Goal: Task Accomplishment & Management: Manage account settings

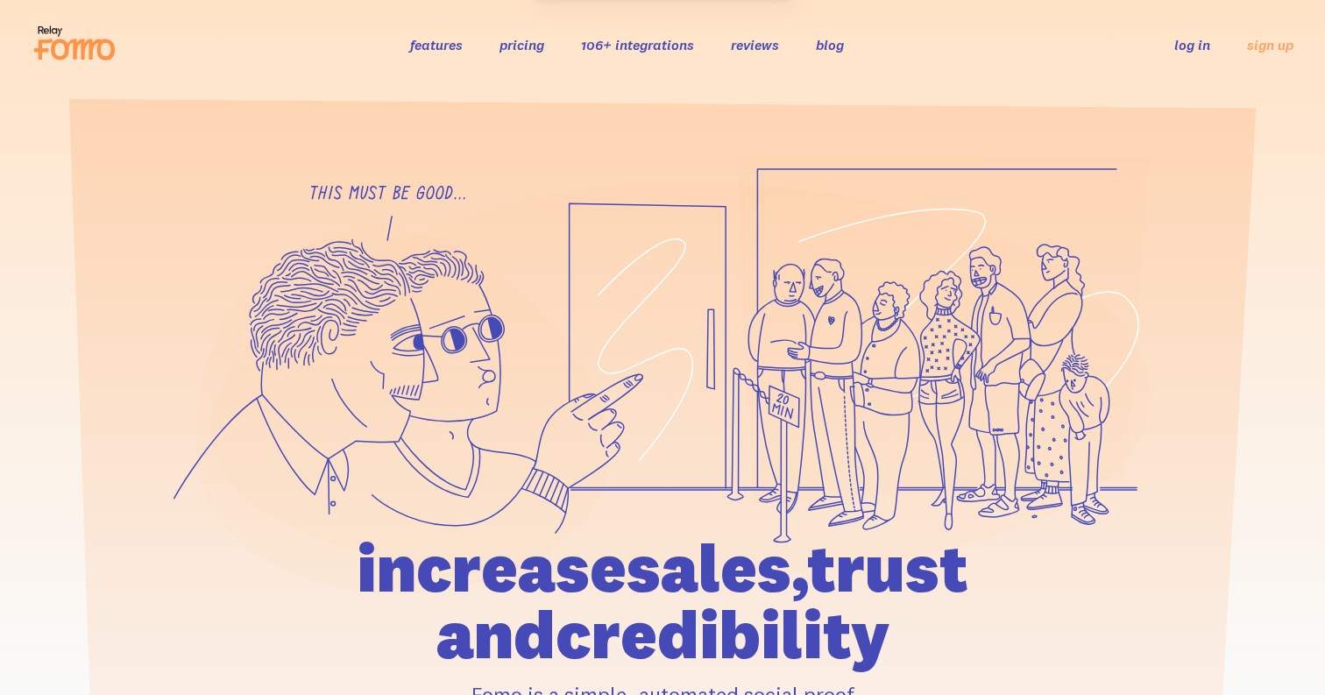
click at [1183, 43] on link "log in" at bounding box center [1192, 45] width 36 height 18
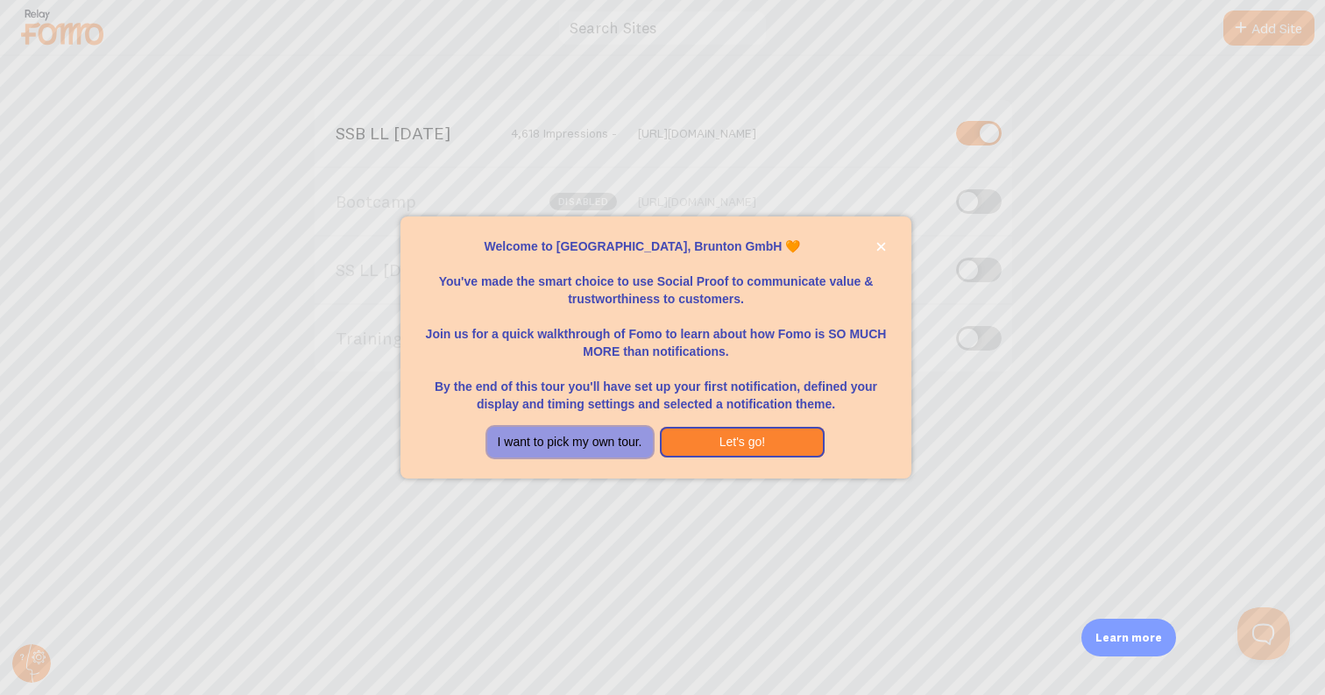
click at [568, 429] on button "I want to pick my own tour." at bounding box center [570, 443] width 166 height 32
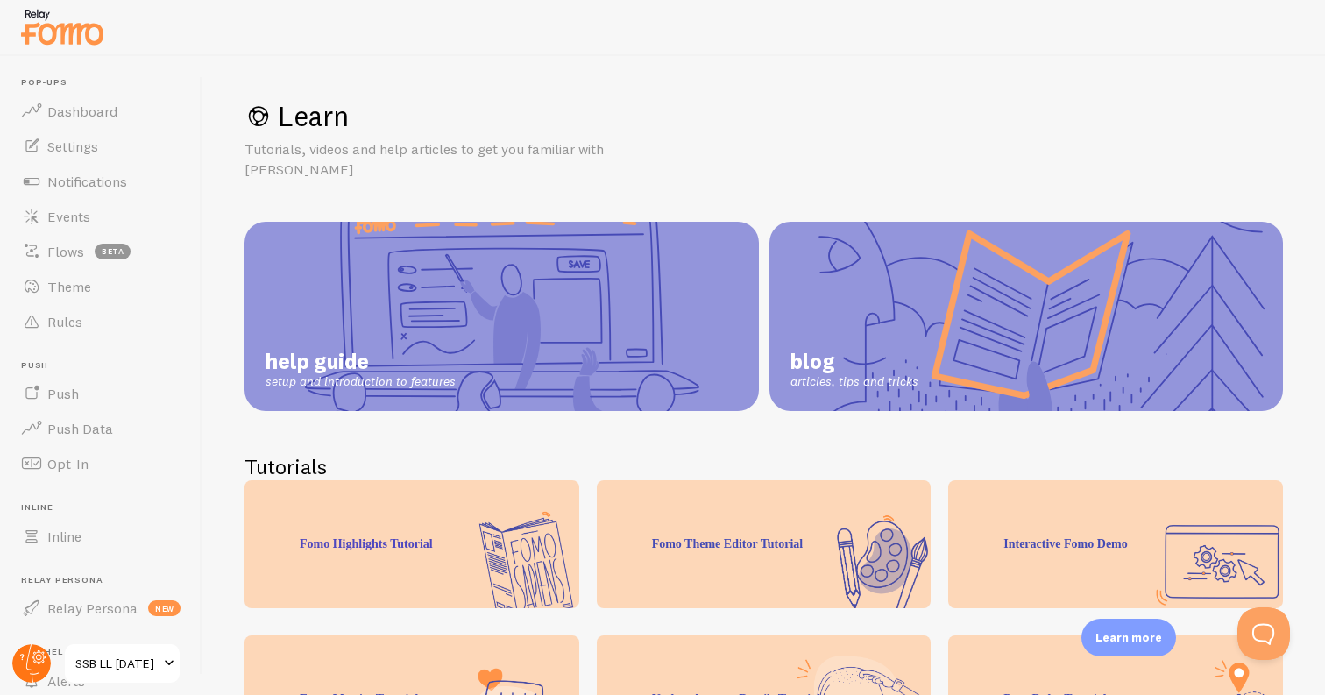
click at [24, 660] on circle at bounding box center [31, 663] width 39 height 39
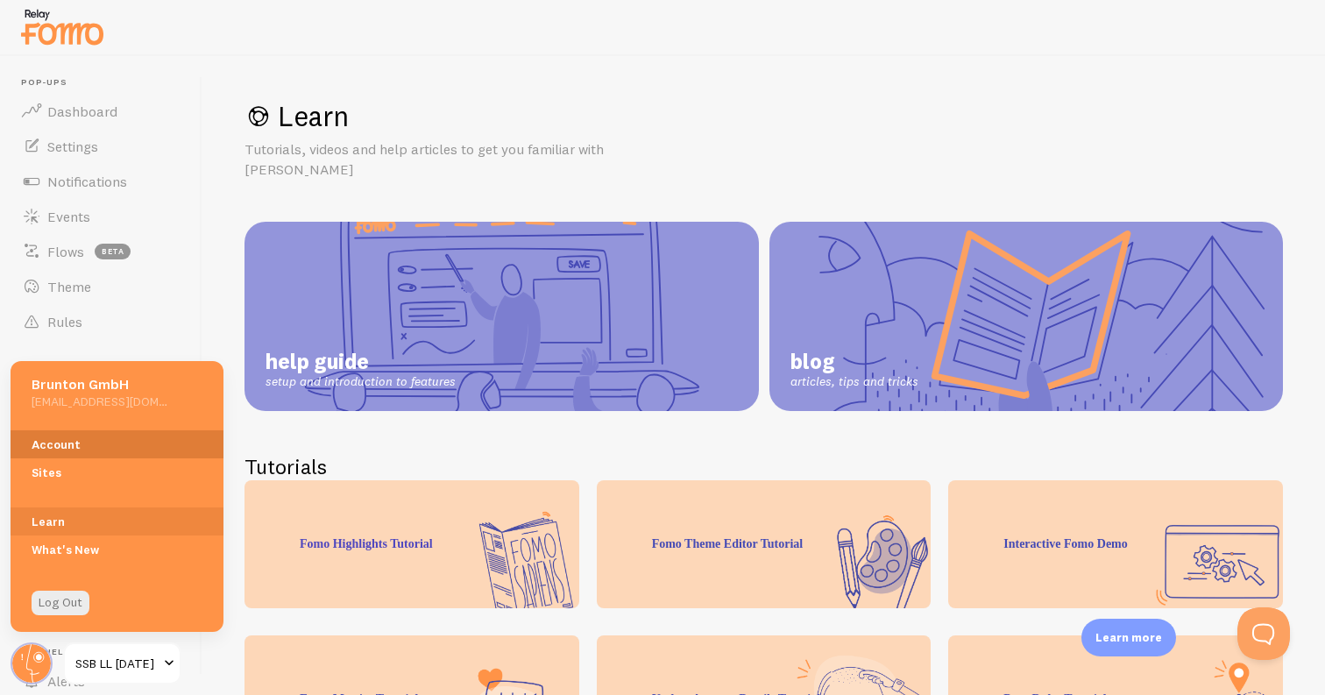
click at [84, 446] on link "Account" at bounding box center [117, 444] width 213 height 28
